Goal: Information Seeking & Learning: Compare options

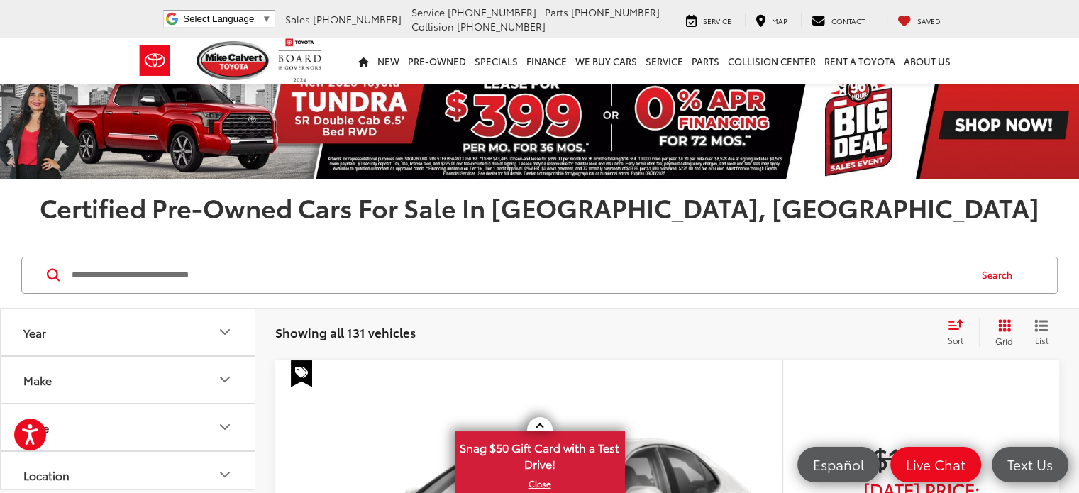
click at [950, 332] on div "Sort" at bounding box center [959, 332] width 38 height 28
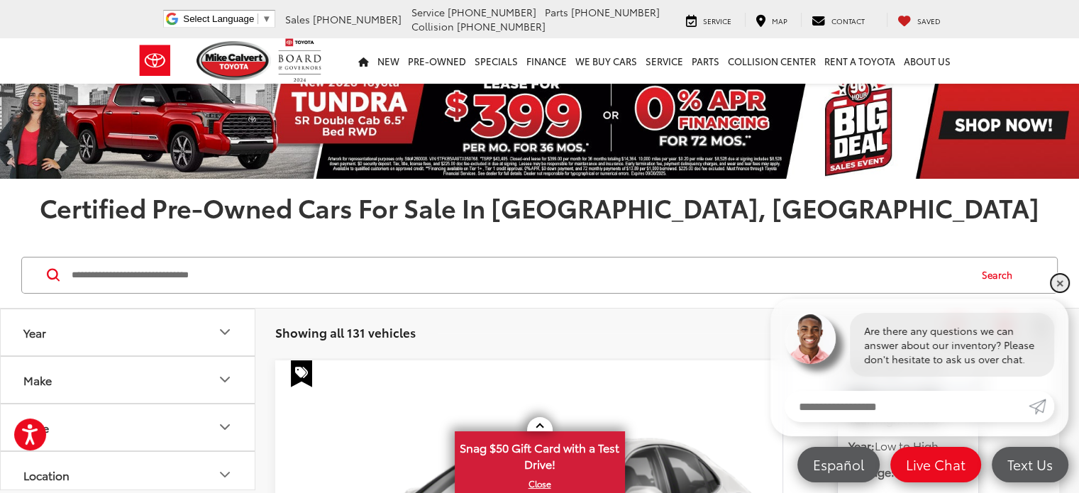
click at [1060, 286] on link "✕" at bounding box center [1059, 282] width 17 height 17
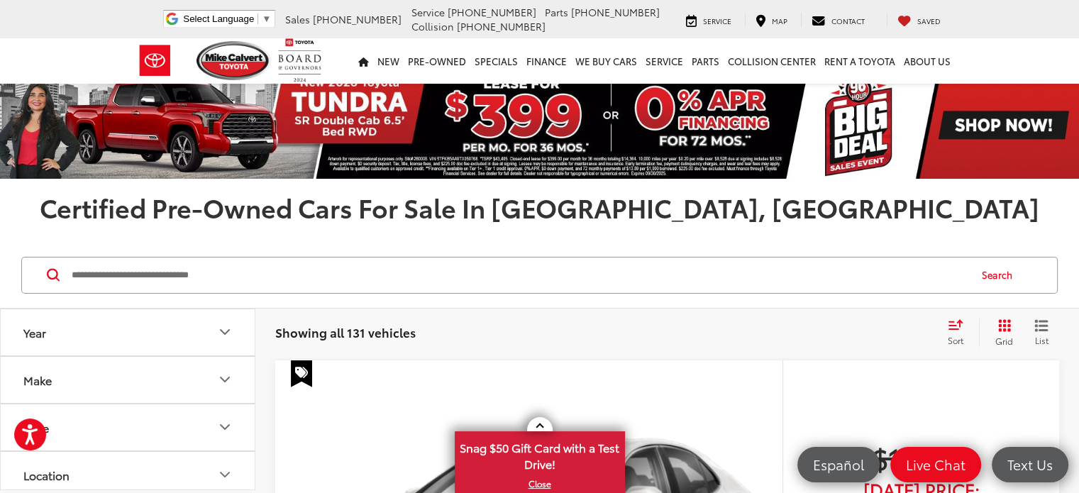
click at [950, 340] on span "Sort" at bounding box center [956, 340] width 16 height 12
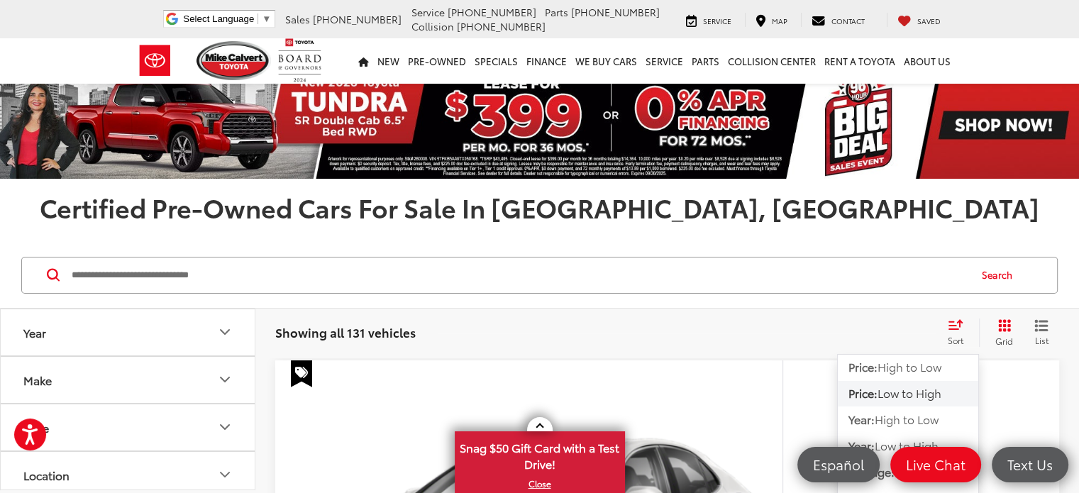
click at [915, 391] on span "Low to High" at bounding box center [909, 392] width 64 height 16
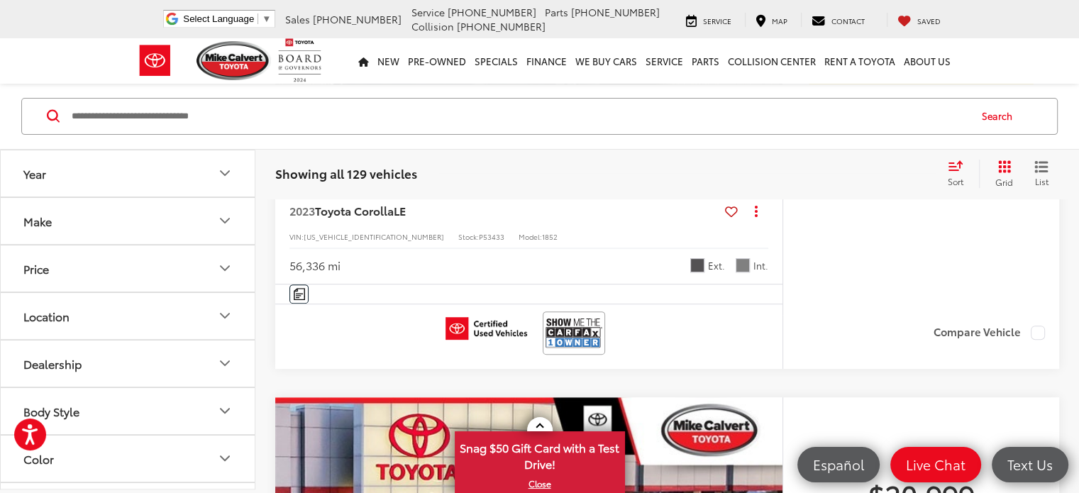
scroll to position [5891, 0]
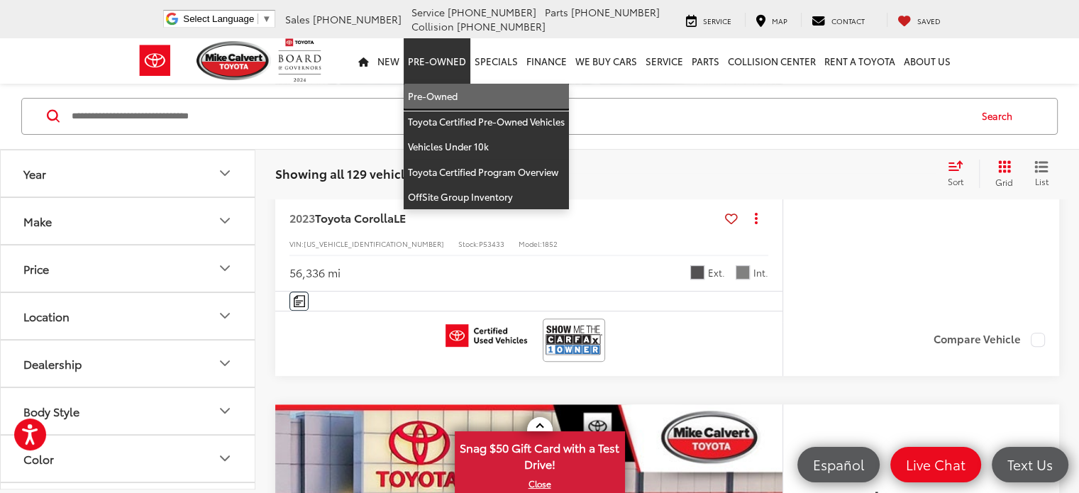
click at [443, 96] on link "Pre-Owned" at bounding box center [486, 97] width 165 height 26
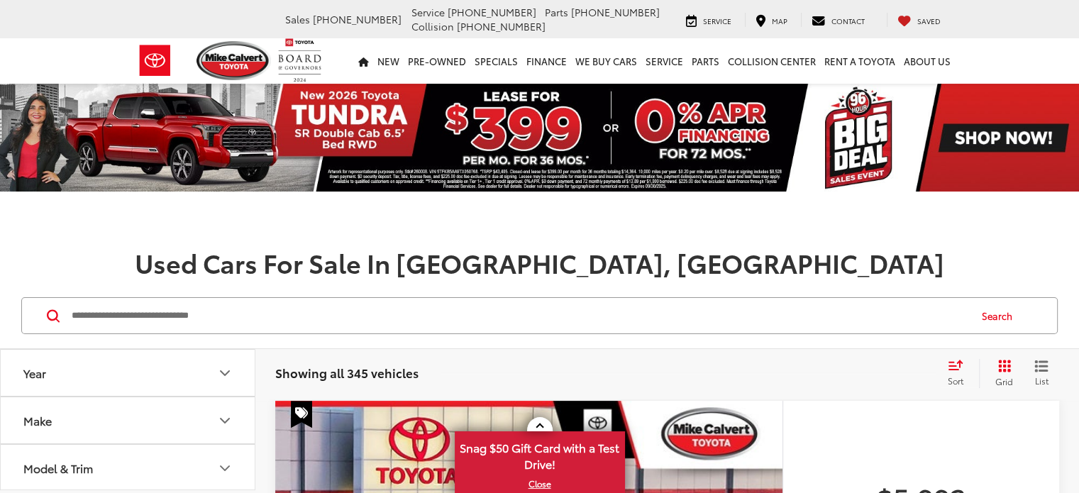
click at [956, 369] on icon "Select sort value" at bounding box center [955, 365] width 13 height 9
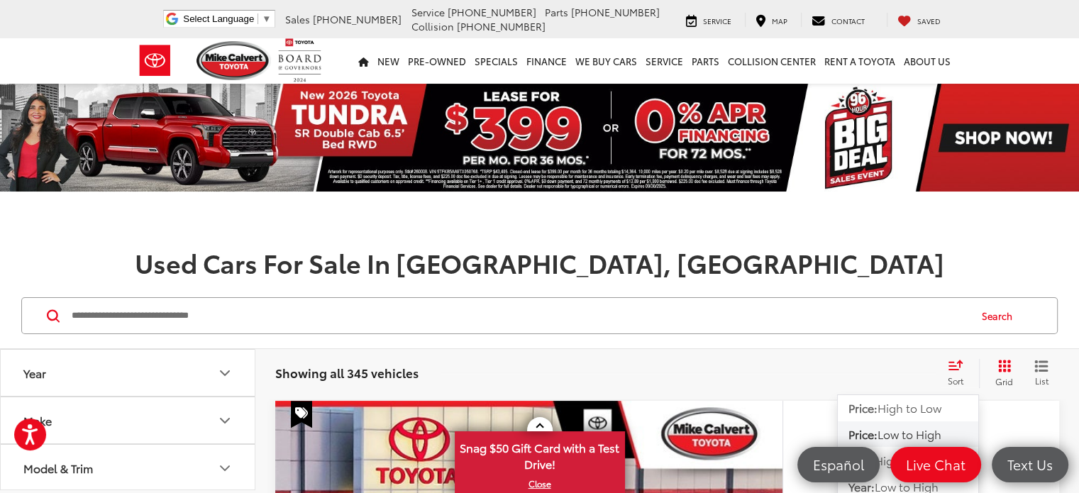
click at [919, 433] on span "Low to High" at bounding box center [909, 434] width 64 height 16
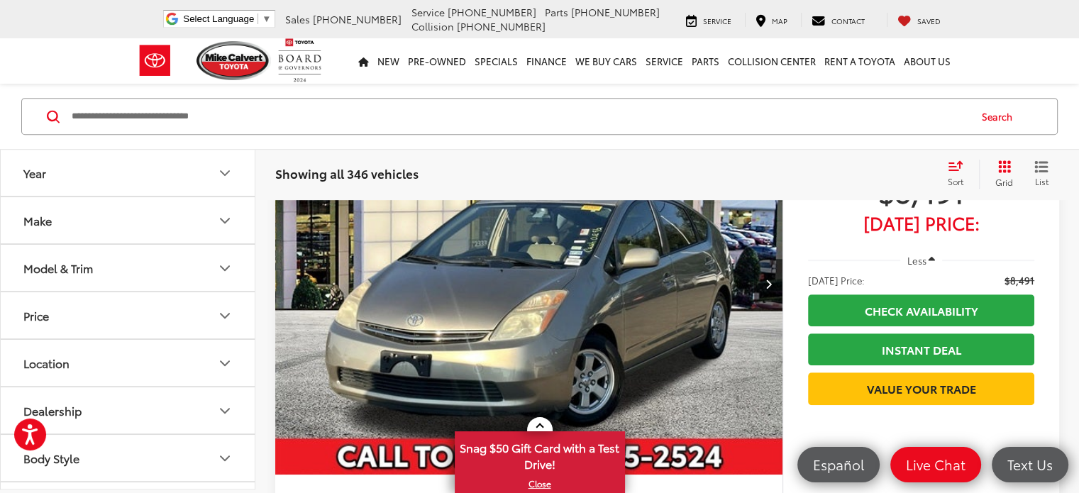
scroll to position [6009, 0]
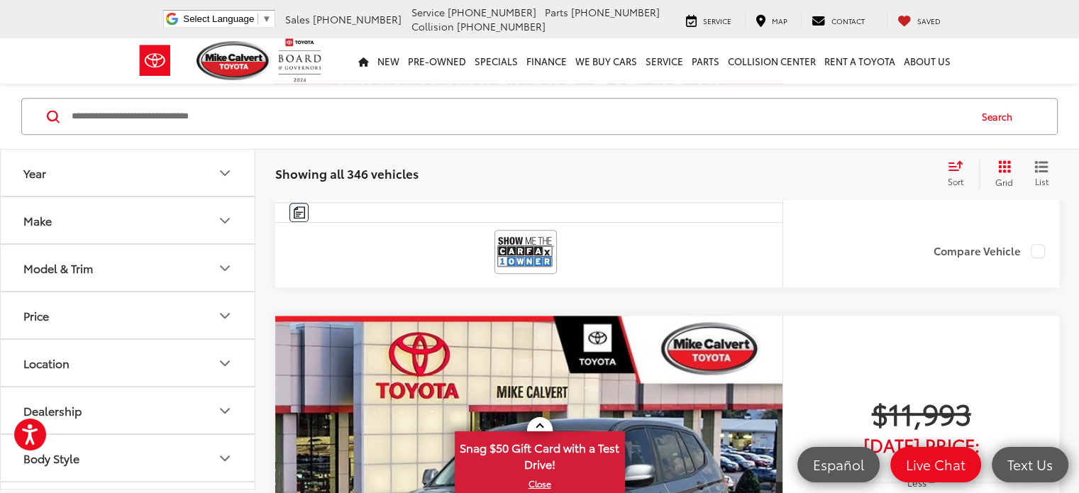
scroll to position [6023, 0]
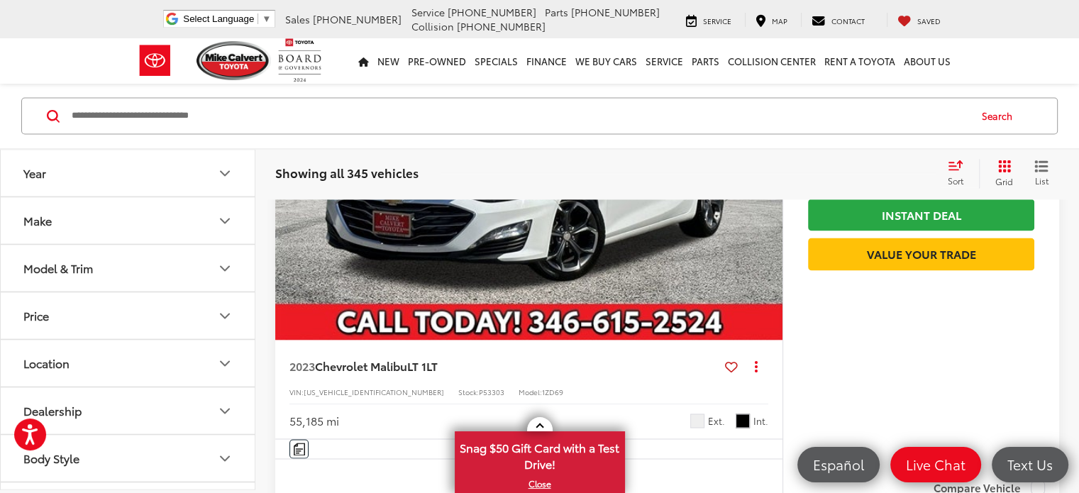
scroll to position [2244, 0]
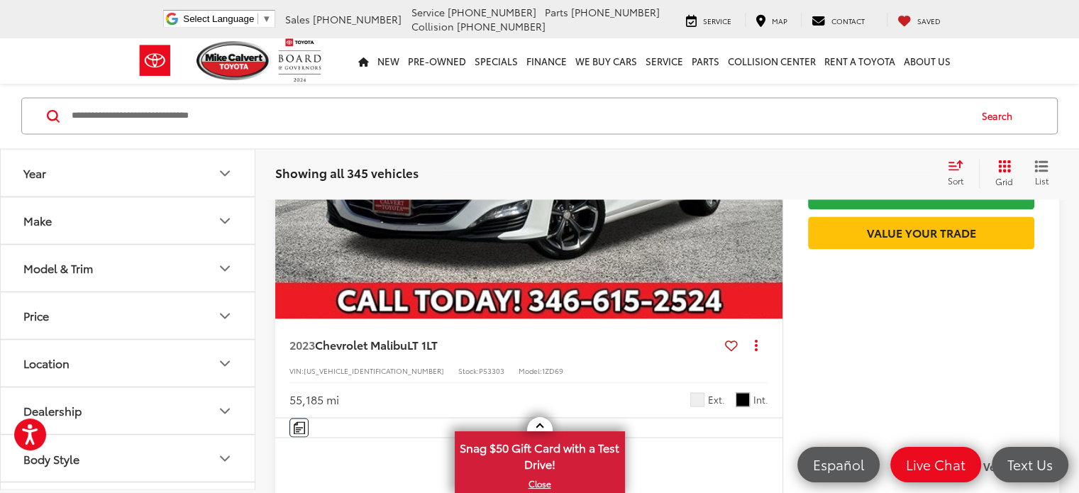
click at [226, 222] on icon "Make" at bounding box center [224, 220] width 17 height 17
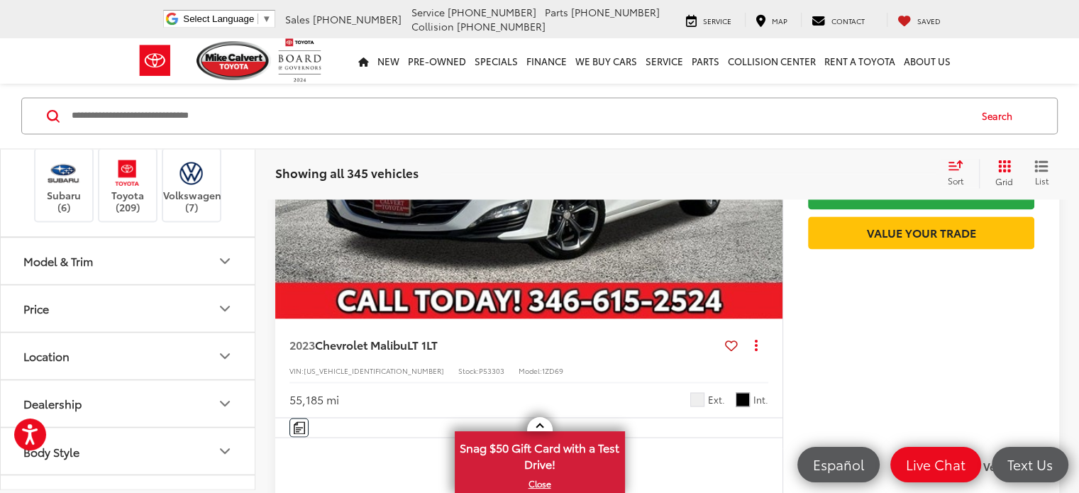
scroll to position [428, 0]
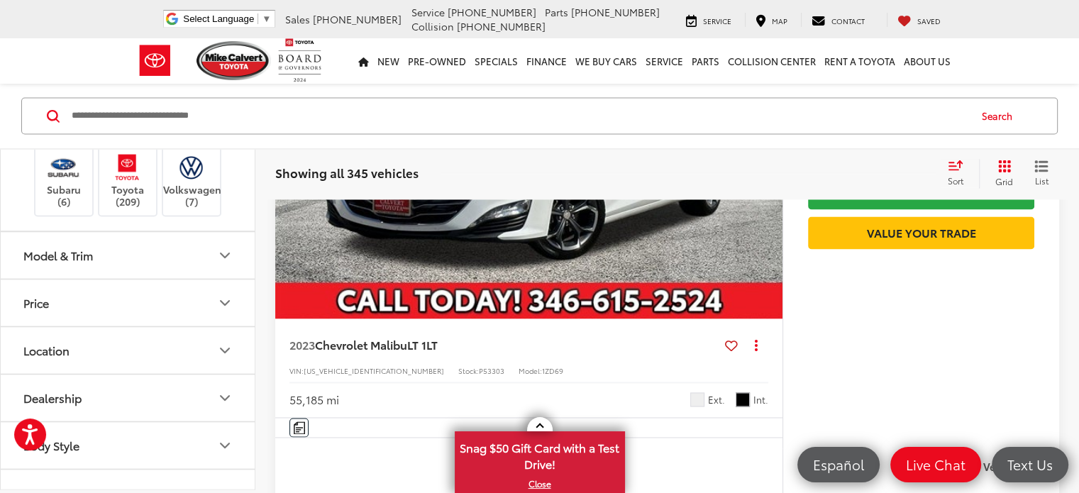
click at [52, 130] on label "Mitsubishi (5)" at bounding box center [63, 118] width 57 height 24
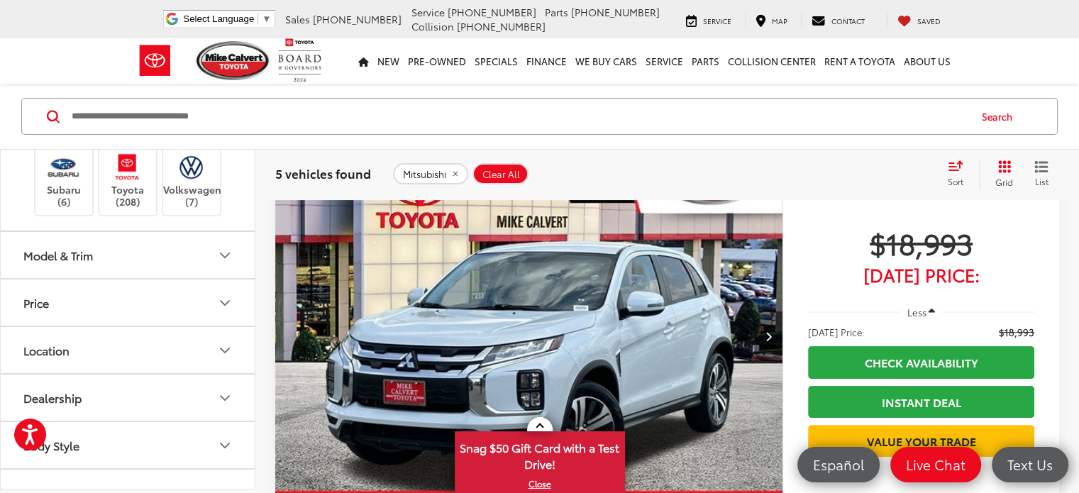
scroll to position [254, 0]
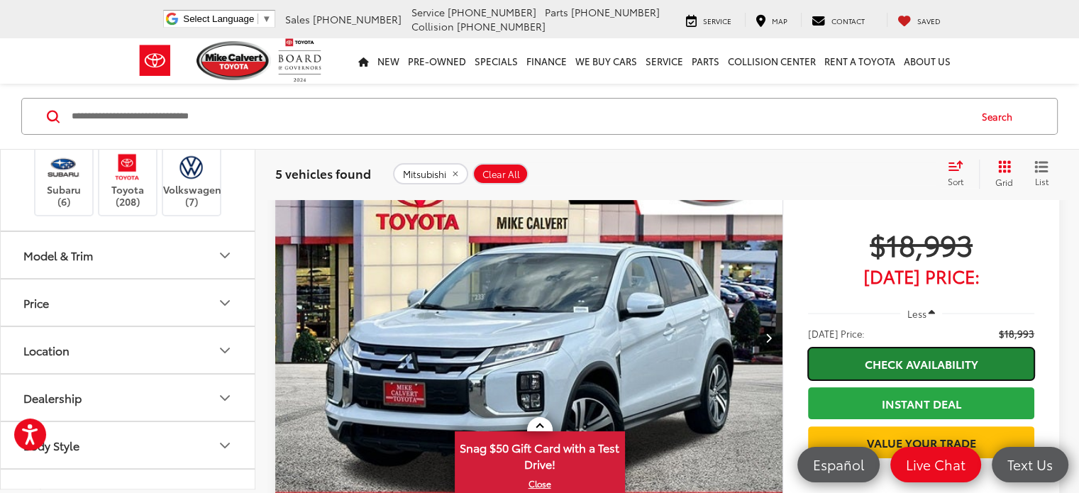
click at [895, 362] on link "Check Availability" at bounding box center [921, 364] width 226 height 32
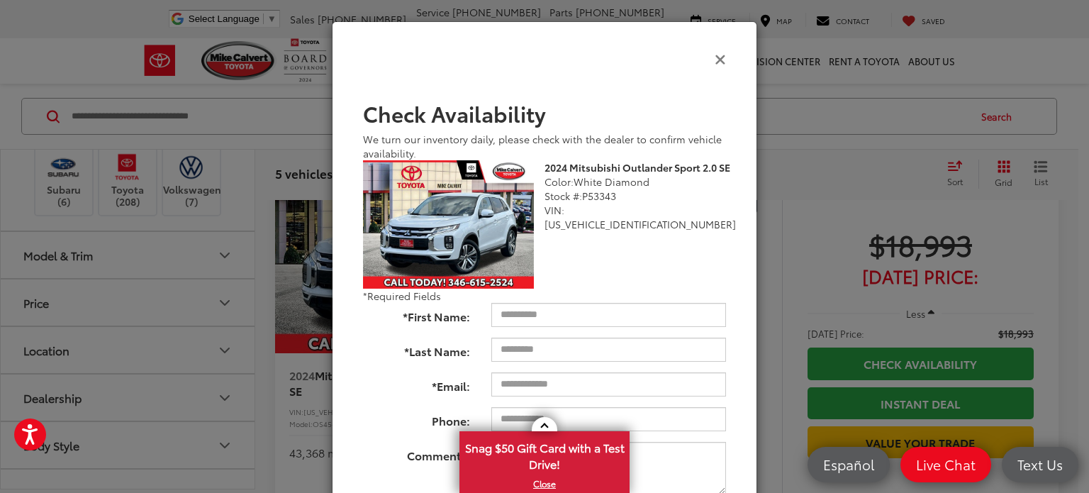
click at [718, 57] on icon "Close" at bounding box center [720, 58] width 11 height 15
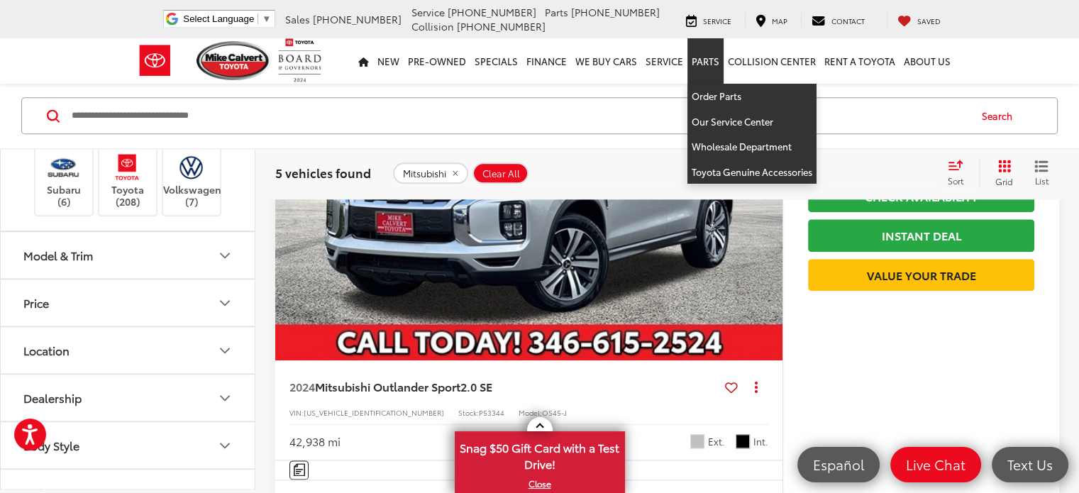
scroll to position [1604, 0]
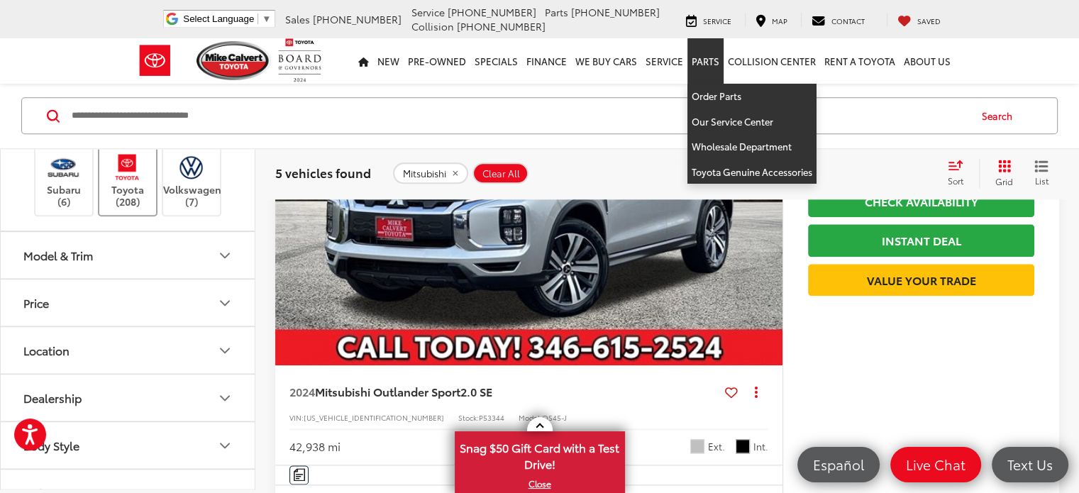
click at [113, 208] on label "Toyota (208)" at bounding box center [127, 178] width 57 height 57
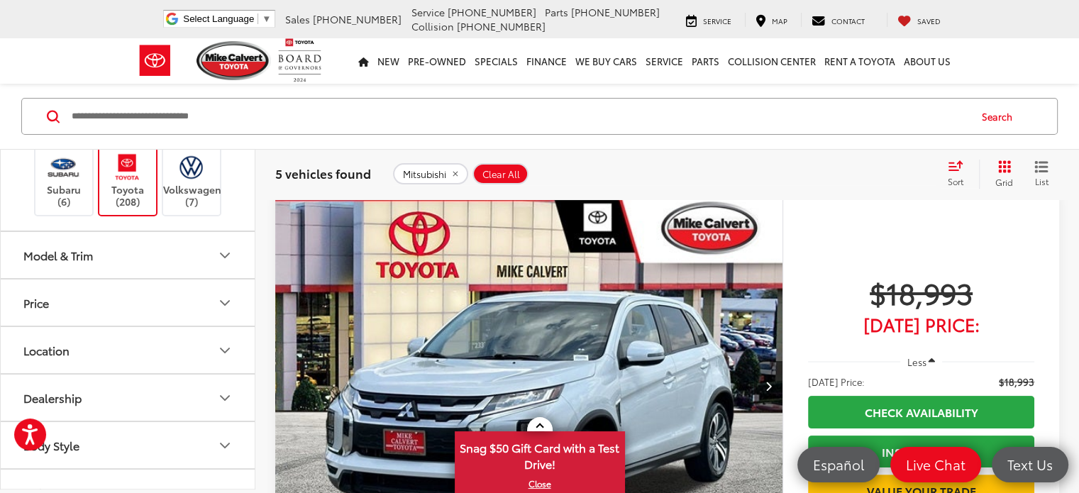
scroll to position [199, 0]
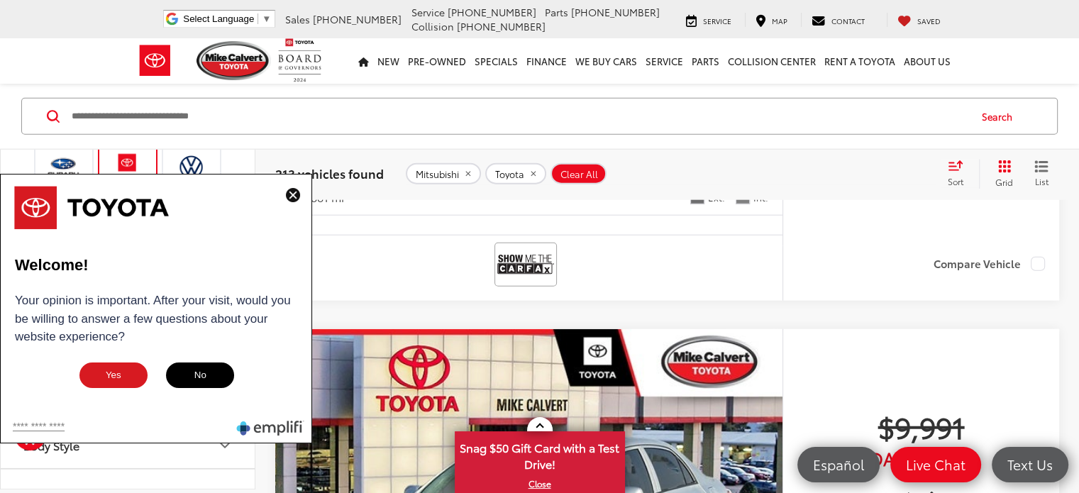
click at [292, 201] on img at bounding box center [293, 195] width 14 height 14
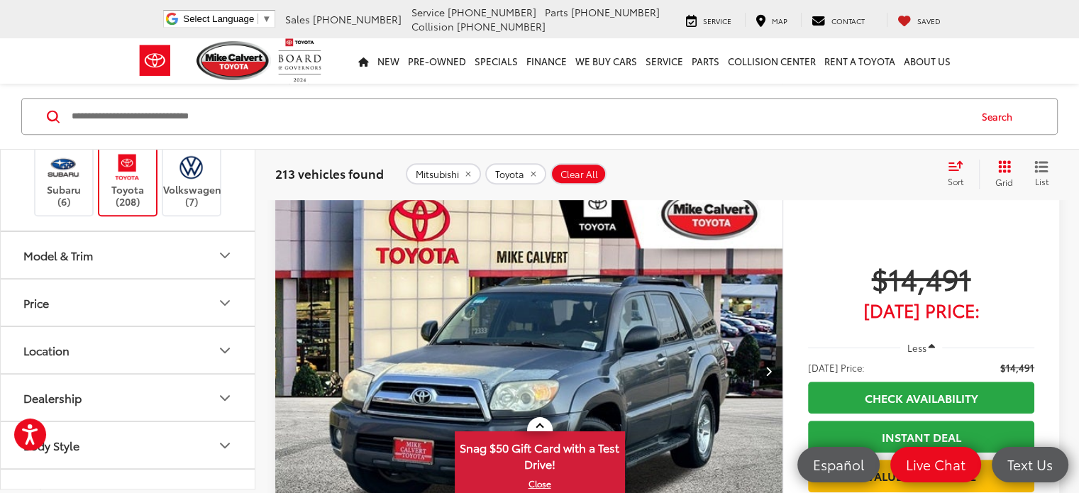
scroll to position [5994, 0]
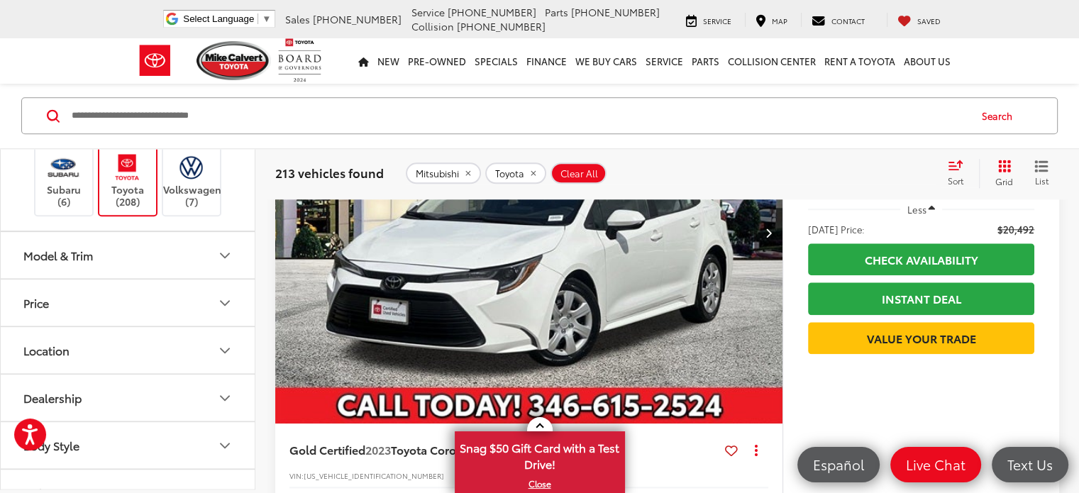
scroll to position [1543, 0]
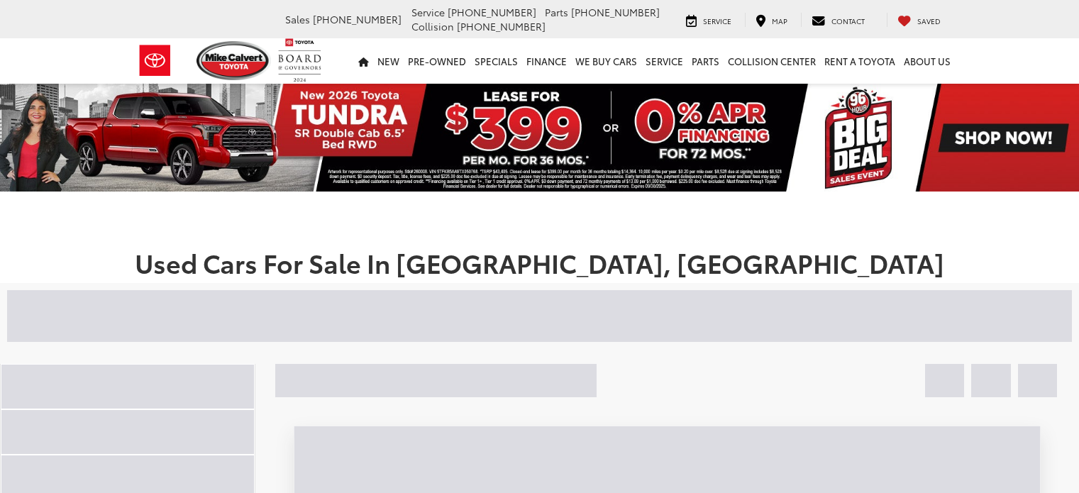
scroll to position [1543, 0]
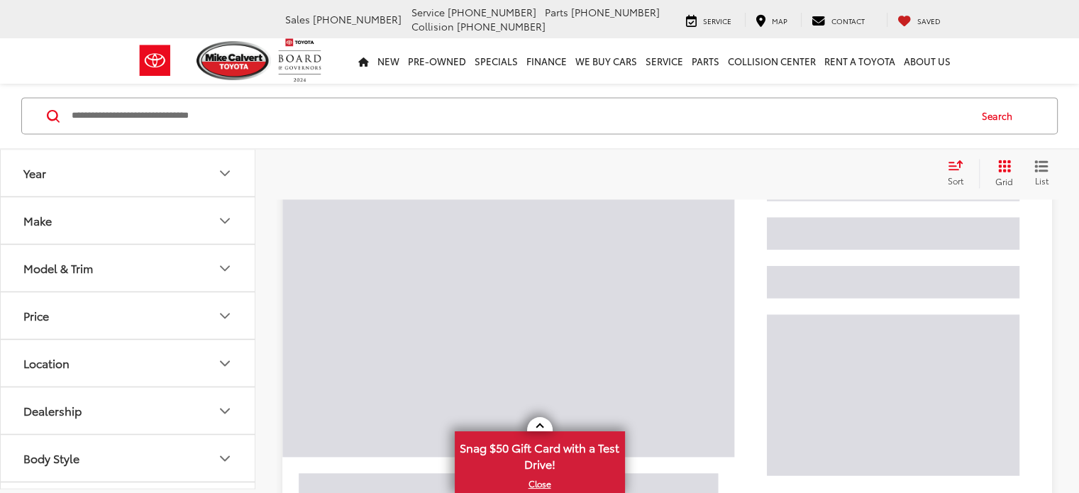
scroll to position [199, 0]
